Goal: Task Accomplishment & Management: Use online tool/utility

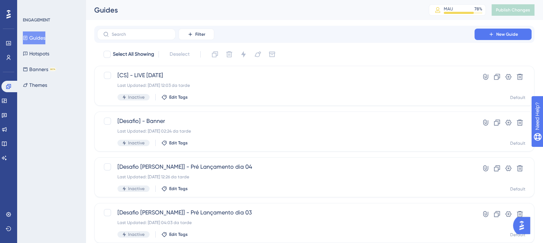
click at [281, 14] on div "Guides" at bounding box center [252, 10] width 317 height 10
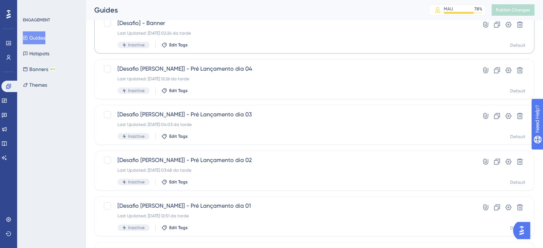
scroll to position [148, 0]
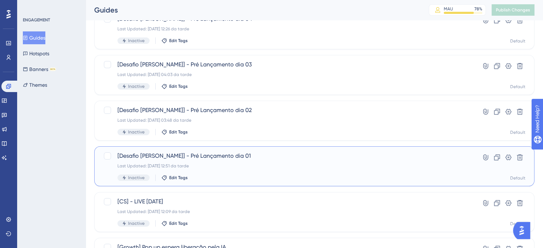
click at [246, 151] on div "[Desafio Dih Santana] - Pré Lançamento dia 01 Last Updated: 10.10.2025 12:51 da…" at bounding box center [314, 166] width 440 height 40
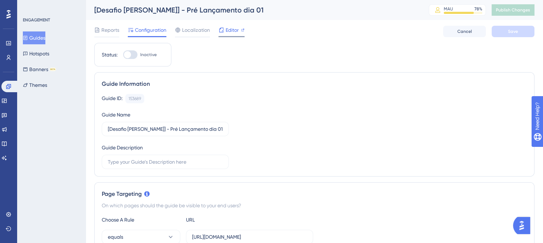
click at [231, 34] on span "Editor" at bounding box center [232, 30] width 13 height 9
